Goal: Transaction & Acquisition: Purchase product/service

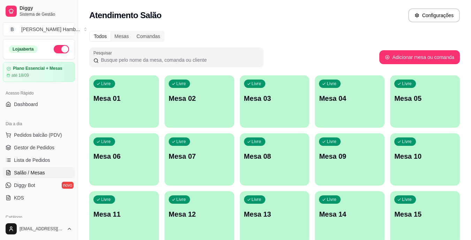
click at [71, 132] on div "Dia a dia Pedidos balcão (PDV) Gestor de Pedidos Lista de Pedidos Salão / Mesas…" at bounding box center [39, 160] width 78 height 91
click at [55, 133] on span "Pedidos balcão (PDV)" at bounding box center [38, 135] width 48 height 7
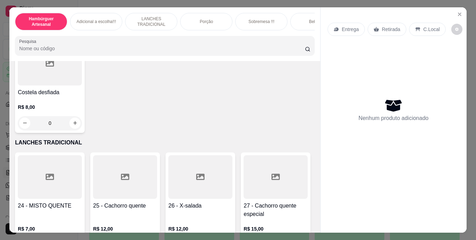
scroll to position [907, 0]
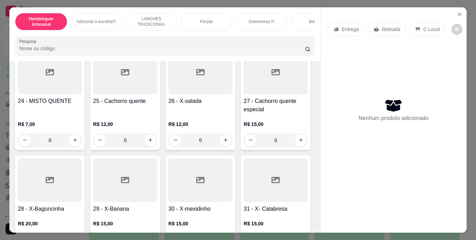
type input "1"
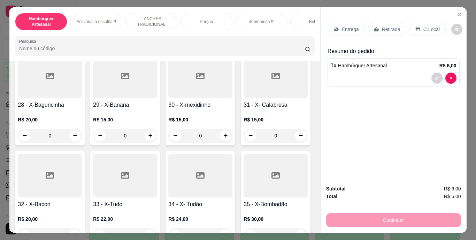
scroll to position [1046, 0]
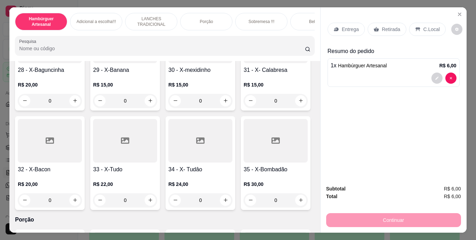
click at [74, 4] on icon "increase-product-quantity" at bounding box center [75, 1] width 5 height 5
type input "1"
click at [389, 26] on p "Retirada" at bounding box center [391, 29] width 18 height 7
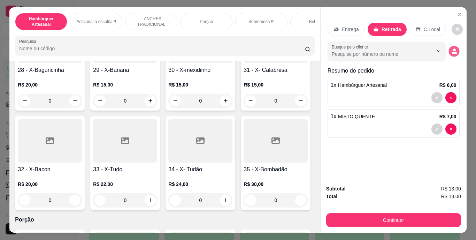
click at [449, 48] on button "decrease-product-quantity" at bounding box center [454, 51] width 11 height 11
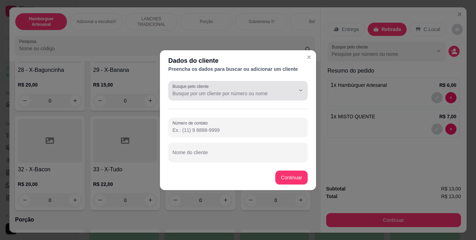
click at [288, 90] on button "Show suggestions" at bounding box center [291, 90] width 11 height 11
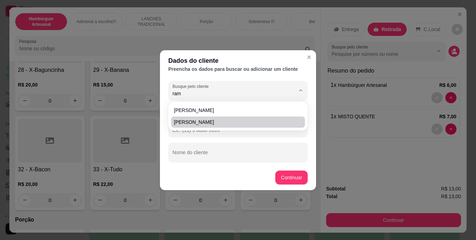
click at [265, 119] on span "[PERSON_NAME]" at bounding box center [234, 122] width 121 height 7
type input "[PERSON_NAME]"
type input "[PHONE_NUMBER]"
type input "[PERSON_NAME]"
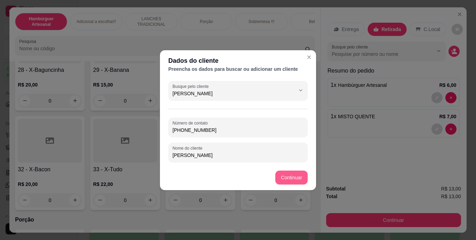
type input "[PERSON_NAME]"
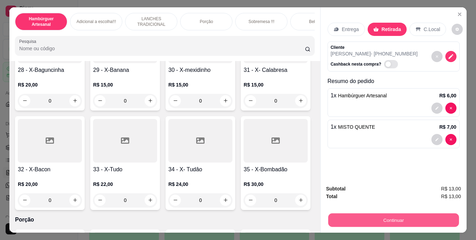
click at [392, 220] on button "Continuar" at bounding box center [393, 220] width 131 height 14
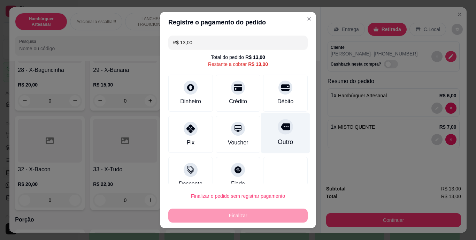
click at [280, 129] on div at bounding box center [285, 126] width 15 height 15
type input "R$ 0,00"
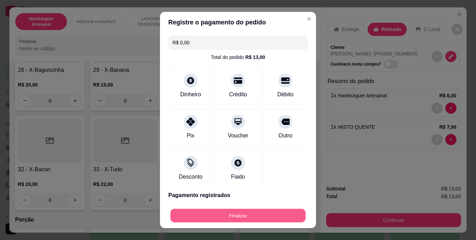
click at [261, 216] on button "Finalizar" at bounding box center [238, 216] width 135 height 14
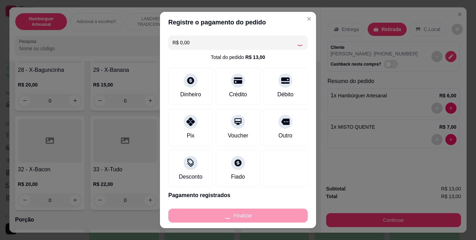
type input "0"
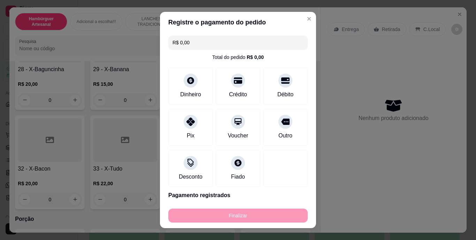
type input "-R$ 13,00"
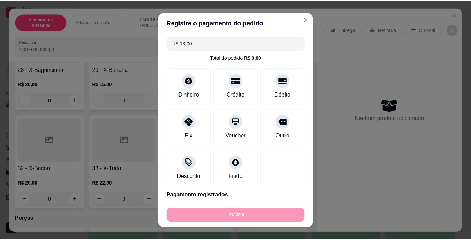
scroll to position [1046, 0]
